Goal: Information Seeking & Learning: Learn about a topic

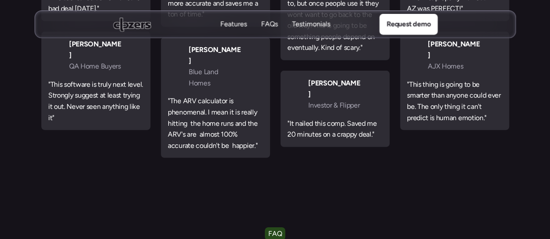
scroll to position [3035, 0]
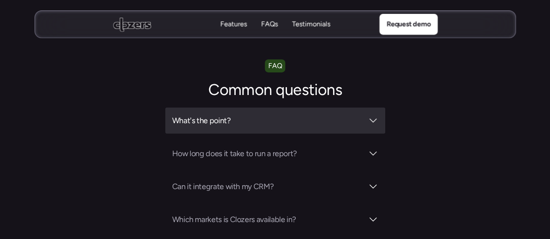
click at [293, 108] on div "What's the point?" at bounding box center [275, 121] width 220 height 26
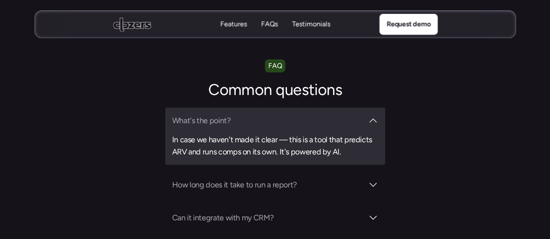
click at [293, 108] on div "What's the point? In case we haven't made it clear — this is a tool that predic…" at bounding box center [275, 136] width 220 height 57
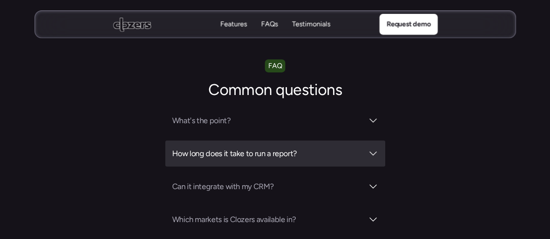
click at [274, 148] on h3 "How long does it take to run a report?" at bounding box center [267, 154] width 191 height 12
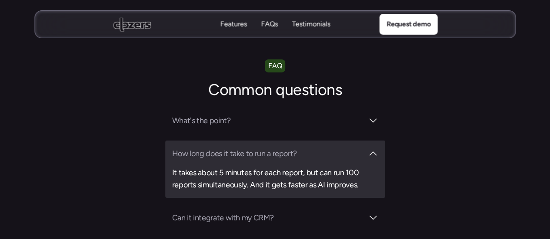
click at [274, 148] on h3 "How long does it take to run a report?" at bounding box center [267, 154] width 191 height 12
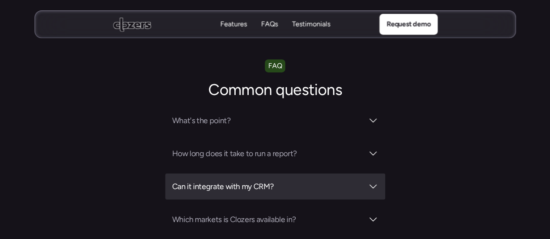
click at [256, 174] on div "Can it integrate with my CRM?" at bounding box center [275, 187] width 220 height 26
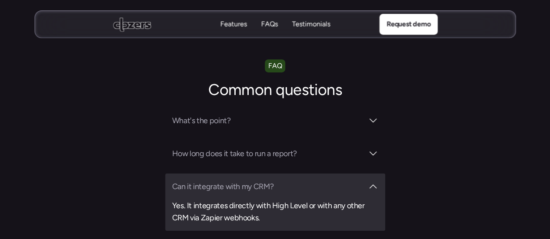
click at [256, 174] on div "Can it integrate with my CRM? Yes. It integrates directly with High Level or wi…" at bounding box center [275, 202] width 220 height 57
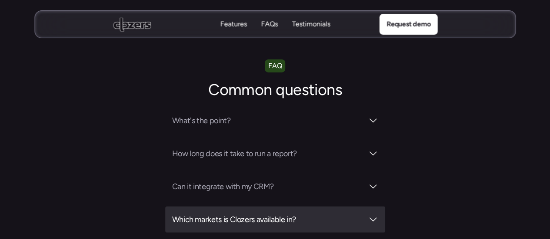
click at [258, 214] on h3 "Which markets is Clozers available in?" at bounding box center [267, 220] width 191 height 12
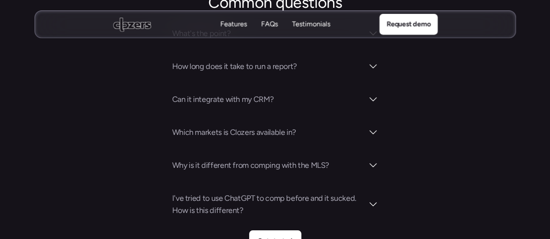
scroll to position [3126, 0]
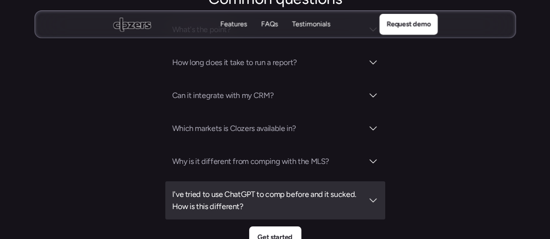
click at [300, 189] on h3 "I've tried to use ChatGPT to comp before and it sucked. How is this different?" at bounding box center [267, 201] width 191 height 24
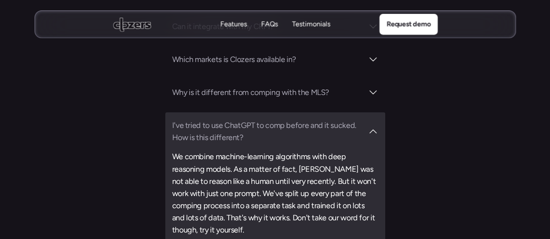
scroll to position [3205, 0]
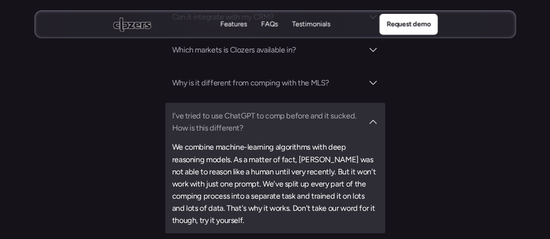
click at [435, 138] on section "FAQ Common questions What's the point? How long does it take to run a report? C…" at bounding box center [275, 76] width 550 height 372
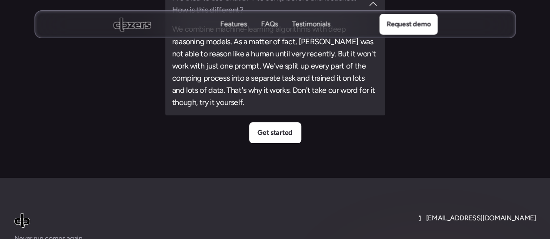
scroll to position [3311, 0]
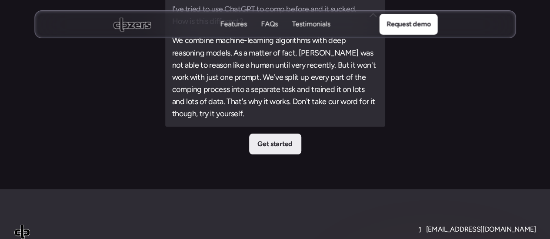
click at [297, 134] on link "Get started" at bounding box center [275, 144] width 52 height 21
